Goal: Task Accomplishment & Management: Manage account settings

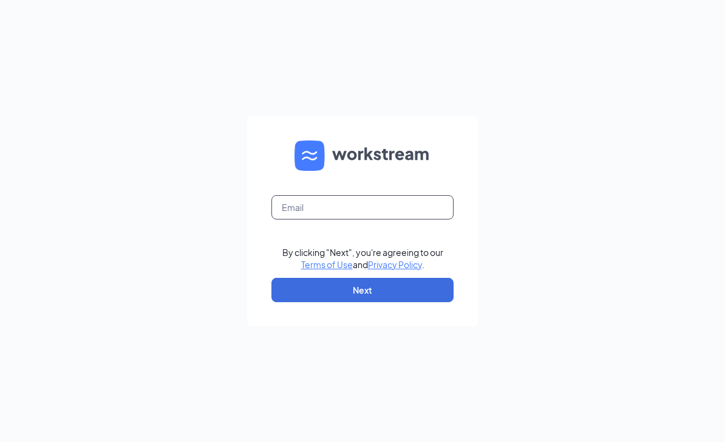
click at [408, 219] on input "text" at bounding box center [362, 207] width 182 height 24
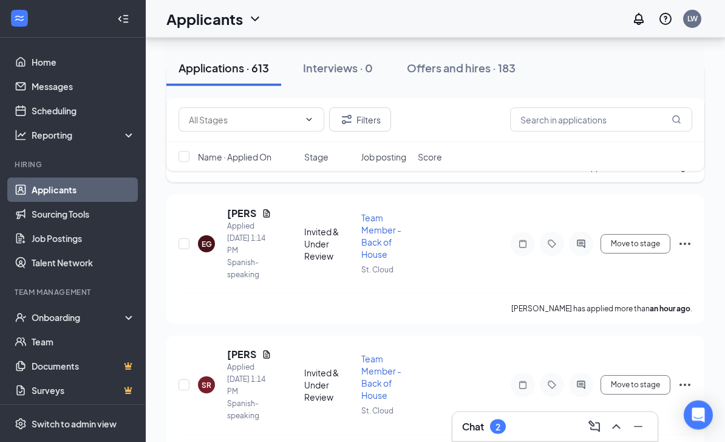
scroll to position [230, 0]
click at [225, 205] on div "EG Evelyn Galindo Applied Today 1:14 PM Spanish-speaking Invited & Under Review…" at bounding box center [435, 258] width 538 height 129
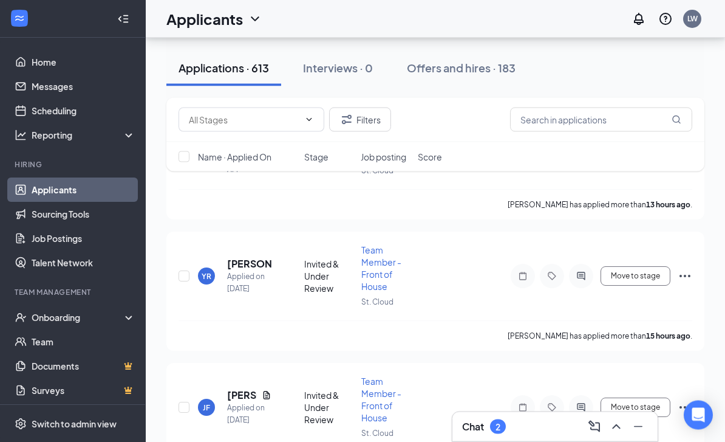
scroll to position [2035, 0]
click at [530, 436] on div "Chat 2" at bounding box center [555, 426] width 186 height 19
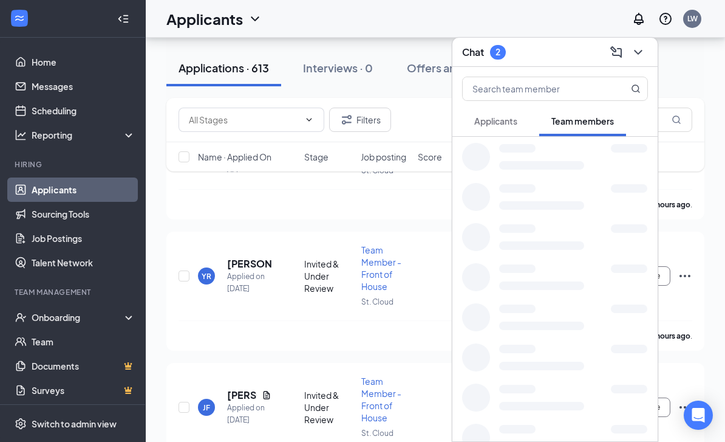
click at [531, 441] on div at bounding box center [554, 437] width 205 height 40
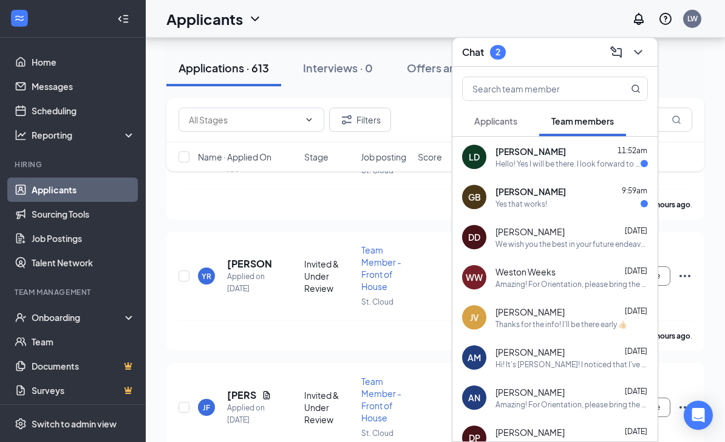
click at [645, 60] on icon "ChevronDown" at bounding box center [638, 52] width 15 height 15
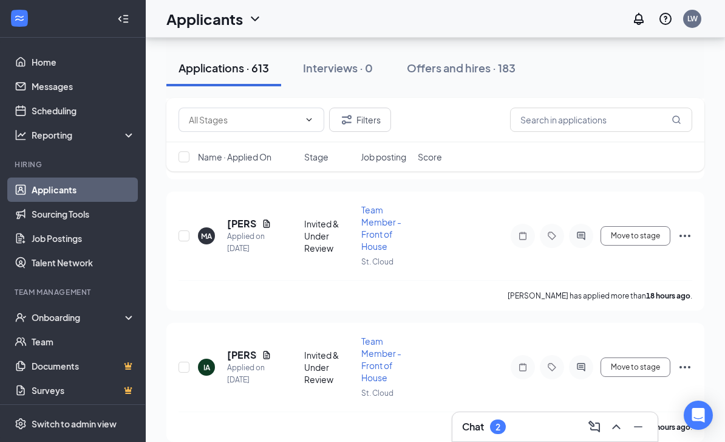
click at [134, 19] on div at bounding box center [123, 19] width 24 height 24
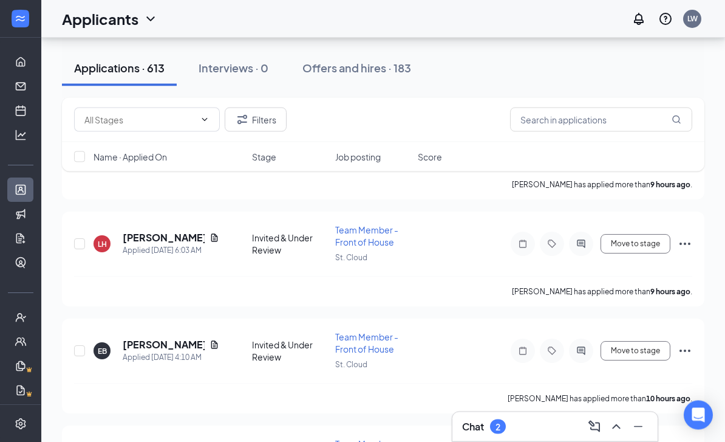
scroll to position [0, 0]
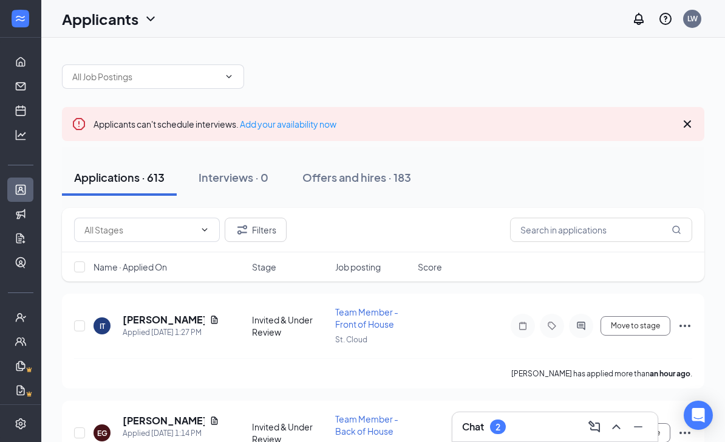
click at [134, 261] on span "Name · Applied On" at bounding box center [130, 267] width 73 height 12
click at [131, 272] on span "Name · Applied On" at bounding box center [130, 267] width 73 height 12
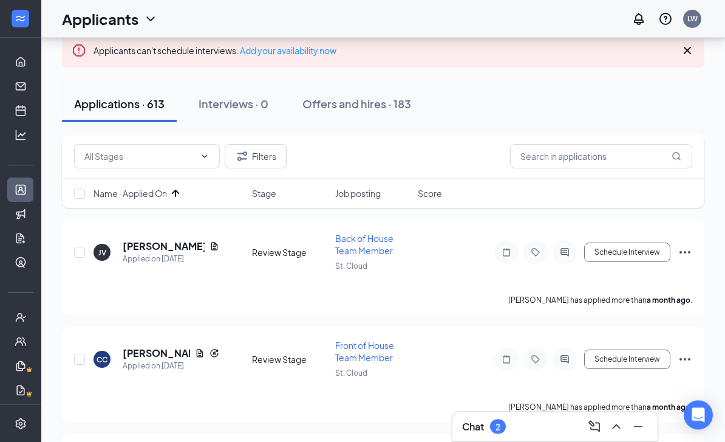
scroll to position [75, 0]
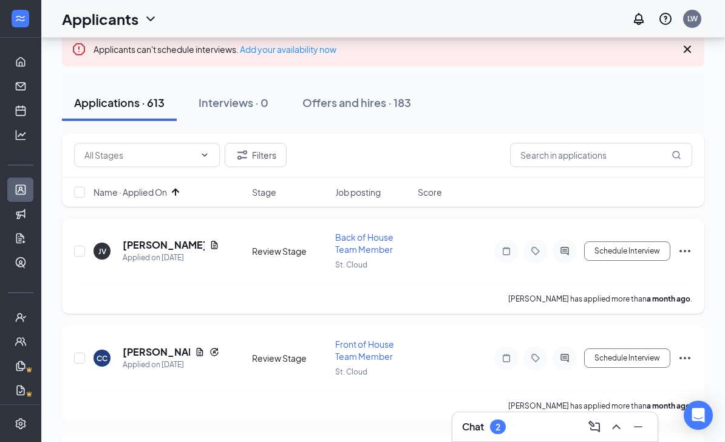
click at [686, 250] on icon "Ellipses" at bounding box center [685, 251] width 11 height 2
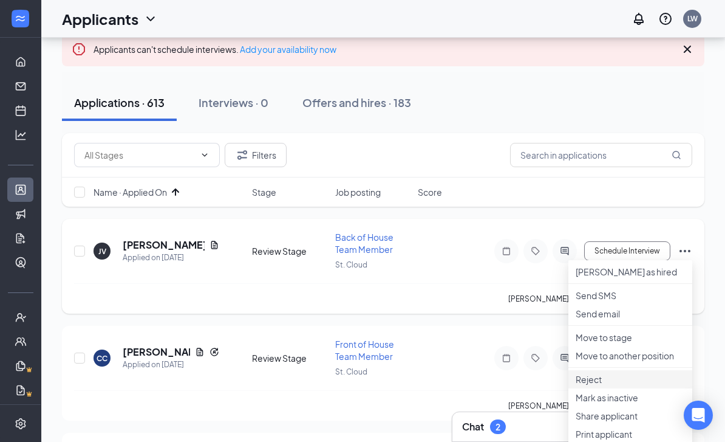
click at [630, 385] on p "Reject" at bounding box center [630, 379] width 109 height 12
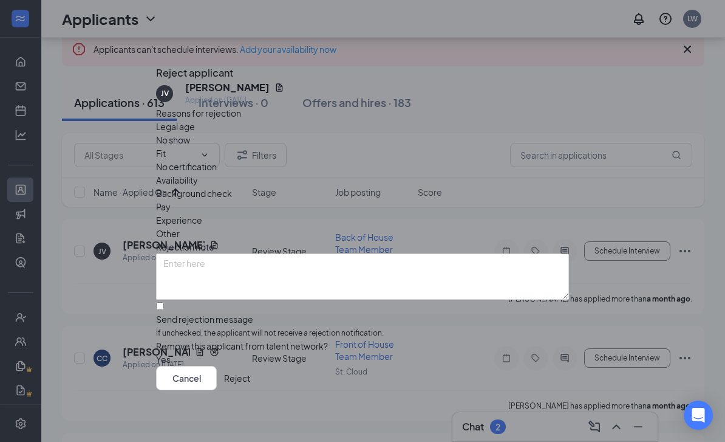
click at [250, 390] on button "Reject" at bounding box center [237, 378] width 26 height 24
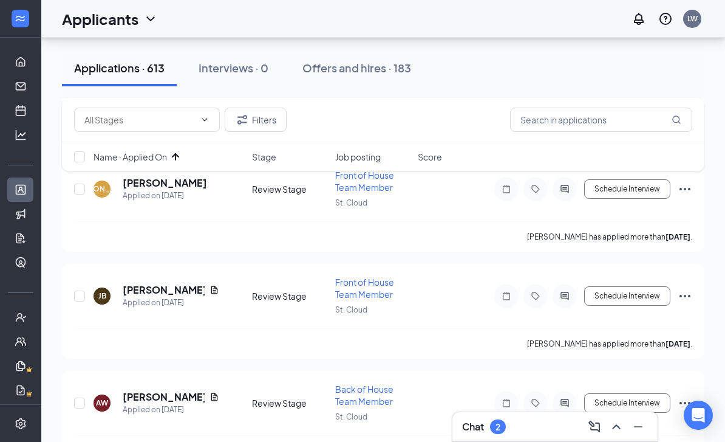
scroll to position [1951, 0]
click at [691, 294] on icon "Ellipses" at bounding box center [685, 295] width 11 height 2
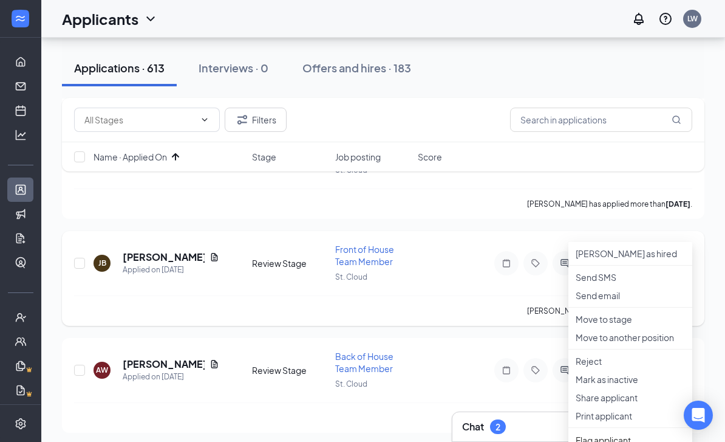
scroll to position [1988, 0]
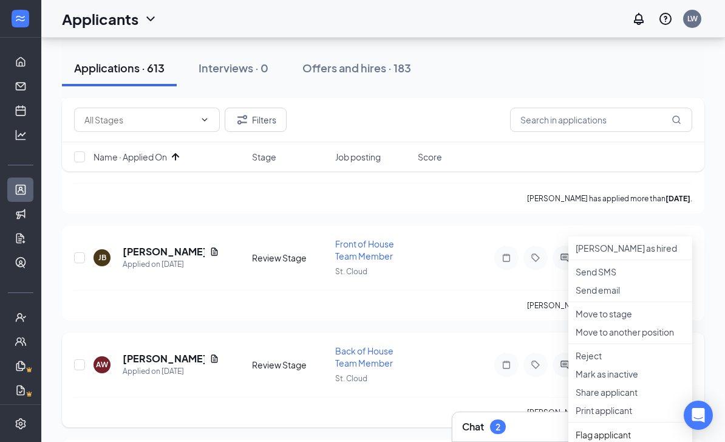
click at [139, 354] on div "AW Aidan White Applied on Aug 27 Review Stage Back of House Team Member St. Clo…" at bounding box center [383, 370] width 618 height 52
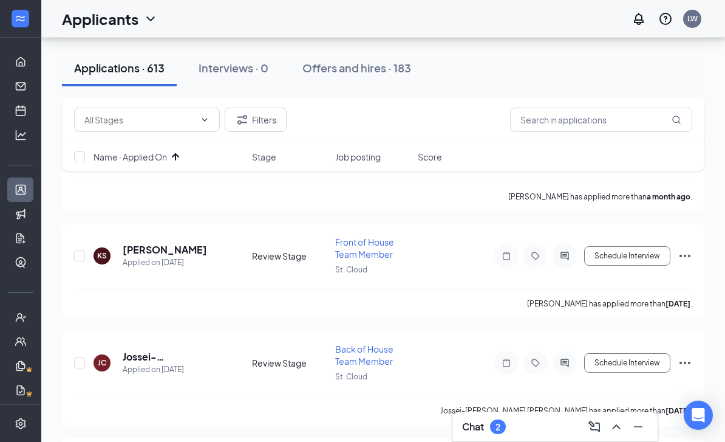
scroll to position [531, 0]
